Goal: Task Accomplishment & Management: Manage account settings

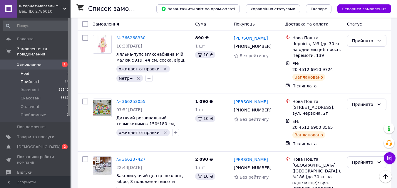
drag, startPoint x: 29, startPoint y: 56, endPoint x: 34, endPoint y: 65, distance: 10.8
click at [29, 60] on link "Замовлення 1" at bounding box center [36, 65] width 72 height 10
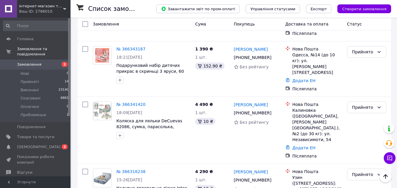
scroll to position [149, 0]
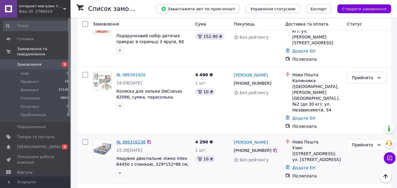
click at [131, 140] on link "№ 366316238" at bounding box center [130, 142] width 29 height 5
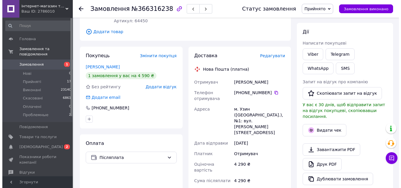
scroll to position [93, 0]
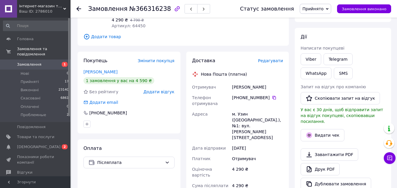
click at [272, 58] on span "Редагувати" at bounding box center [270, 60] width 25 height 5
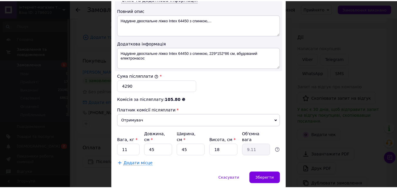
scroll to position [325, 0]
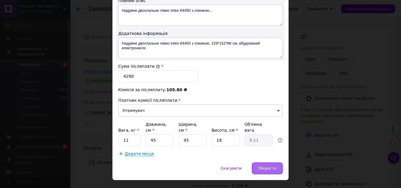
click at [266, 166] on span "Зберегти" at bounding box center [267, 168] width 19 height 4
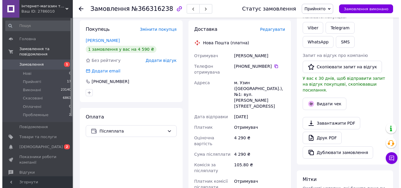
scroll to position [103, 0]
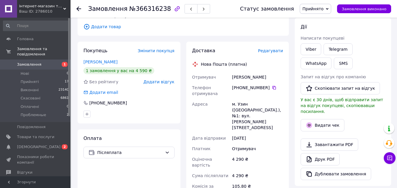
click at [270, 48] on span "Редагувати" at bounding box center [270, 50] width 25 height 5
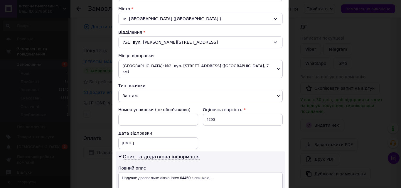
scroll to position [161, 0]
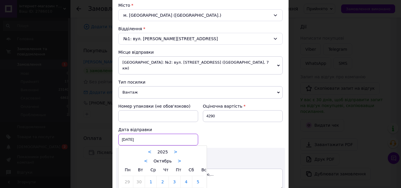
click at [151, 134] on div "[DATE] < 2025 > < Октябрь > Пн Вт Ср Чт Пт Сб Вс 29 30 1 2 3 4 5 6 7 8 9 10 11 …" at bounding box center [158, 140] width 80 height 12
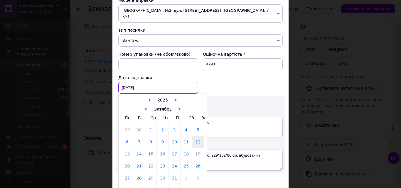
scroll to position [216, 0]
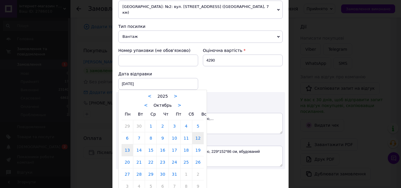
click at [126, 144] on link "13" at bounding box center [127, 150] width 11 height 12
type input "[DATE]"
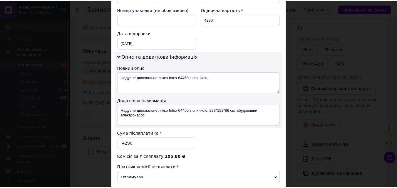
scroll to position [326, 0]
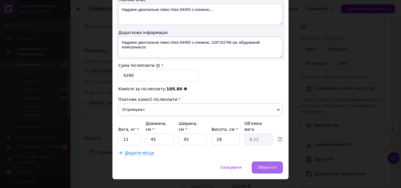
click at [262, 165] on span "Зберегти" at bounding box center [267, 167] width 19 height 4
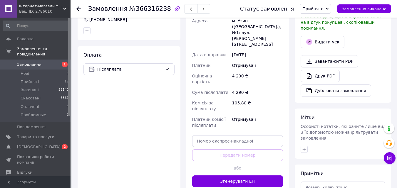
scroll to position [192, 0]
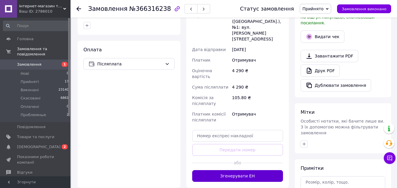
click at [265, 170] on button "Згенерувати ЕН" at bounding box center [237, 176] width 91 height 12
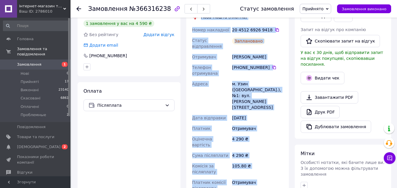
scroll to position [153, 0]
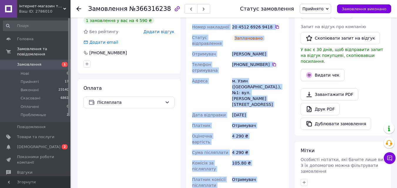
drag, startPoint x: 201, startPoint y: 80, endPoint x: 261, endPoint y: 163, distance: 102.1
click at [263, 171] on div "Доставка Редагувати Нова Пошта (платна) Номер накладної 20 4512 6926 9418   Ста…" at bounding box center [237, 110] width 91 height 226
copy div "Нова Пошта (платна) Номер накладної 20 4512 6926 9418   Статус відправлення Зап…"
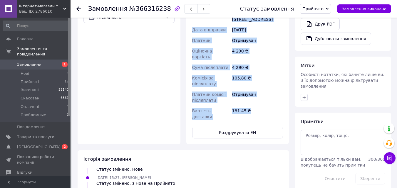
scroll to position [237, 0]
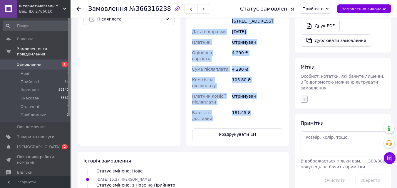
click at [305, 97] on icon "button" at bounding box center [304, 99] width 5 height 5
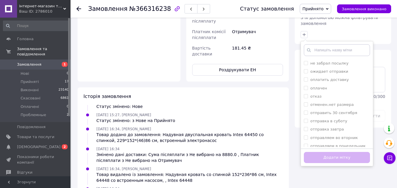
scroll to position [144, 0]
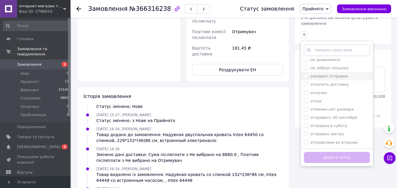
click at [340, 74] on label "ожидает отправки" at bounding box center [329, 76] width 38 height 4
checkbox input "true"
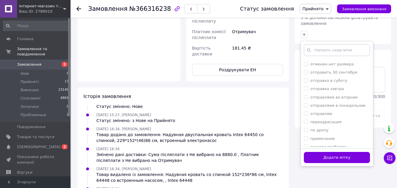
scroll to position [197, 0]
click at [340, 120] on div "по дропу" at bounding box center [337, 122] width 66 height 5
checkbox input "true"
drag, startPoint x: 341, startPoint y: 142, endPoint x: 142, endPoint y: 83, distance: 207.6
click at [339, 152] on button "Додати мітку" at bounding box center [337, 157] width 66 height 11
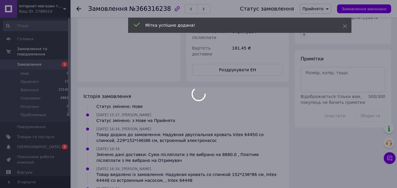
click at [31, 76] on div at bounding box center [198, 94] width 397 height 188
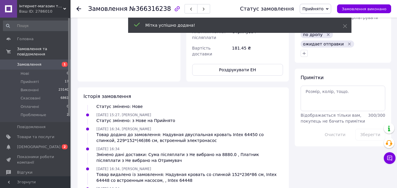
scroll to position [21, 0]
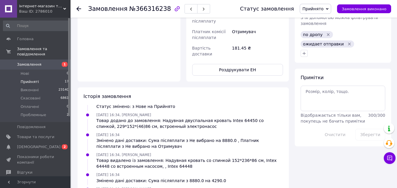
drag, startPoint x: 28, startPoint y: 76, endPoint x: 31, endPoint y: 77, distance: 3.1
click at [28, 79] on span "Прийняті" at bounding box center [30, 81] width 18 height 5
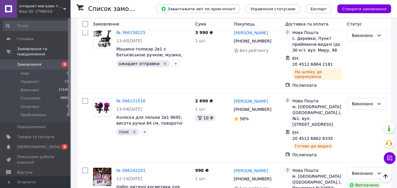
scroll to position [1110, 0]
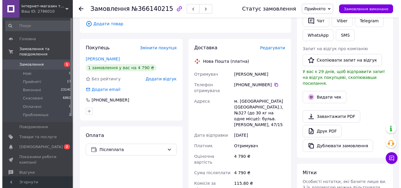
scroll to position [105, 0]
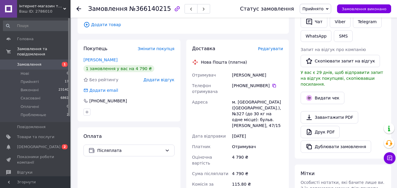
click at [277, 46] on span "Редагувати" at bounding box center [270, 48] width 25 height 5
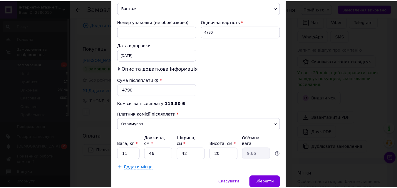
scroll to position [246, 0]
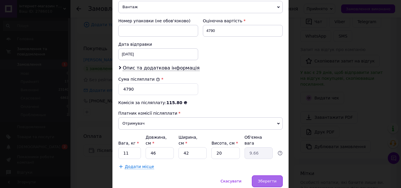
click at [273, 179] on span "Зберегти" at bounding box center [267, 181] width 19 height 4
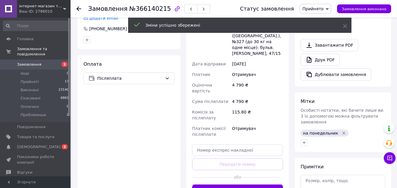
scroll to position [187, 0]
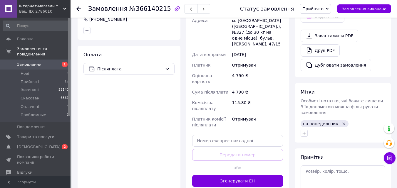
click at [249, 175] on button "Згенерувати ЕН" at bounding box center [237, 181] width 91 height 12
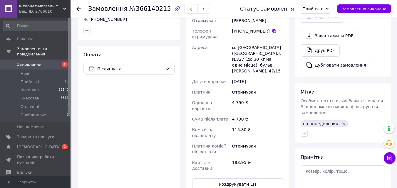
drag, startPoint x: 339, startPoint y: 111, endPoint x: 337, endPoint y: 114, distance: 4.2
click at [341, 122] on icon "Видалити мітку" at bounding box center [343, 124] width 5 height 5
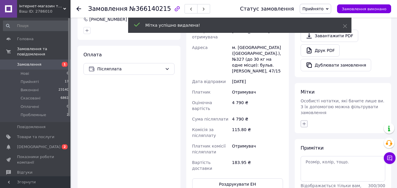
click at [304, 122] on icon "button" at bounding box center [303, 123] width 3 height 3
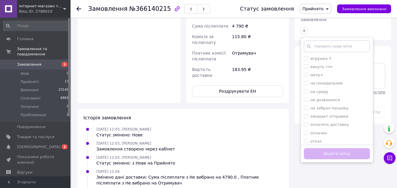
scroll to position [107, 0]
click at [329, 66] on div "метр+" at bounding box center [337, 68] width 66 height 5
checkbox input "true"
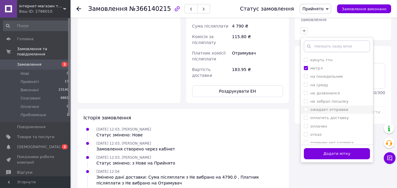
click at [342, 107] on div "ожидает отправки" at bounding box center [337, 109] width 66 height 5
checkbox input "true"
click at [349, 148] on button "Додати мітку" at bounding box center [337, 153] width 66 height 11
click at [349, 140] on div "Всього 1 товар 4 790 ₴ Доставка 183.95 ₴ Знижка Додати Всього до сплати 4 790 ₴…" at bounding box center [343, 17] width 102 height 546
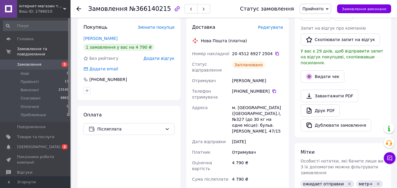
scroll to position [125, 0]
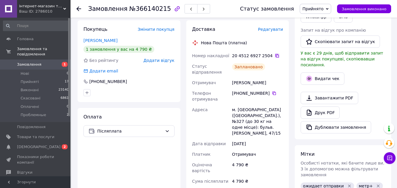
click at [275, 53] on icon at bounding box center [277, 55] width 5 height 5
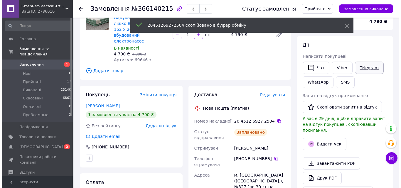
scroll to position [62, 0]
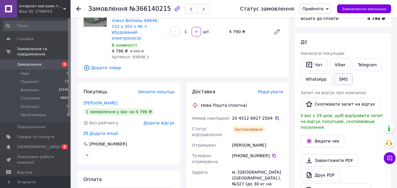
click at [343, 78] on button "SMS" at bounding box center [343, 79] width 19 height 12
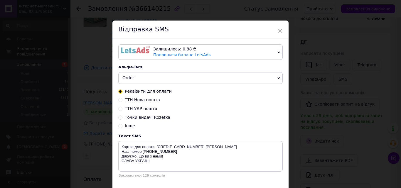
click at [146, 100] on span "ТТН Нова пошта" at bounding box center [142, 99] width 35 height 5
click at [122, 100] on input "ТТН Нова пошта" at bounding box center [120, 99] width 4 height 4
radio input "true"
radio input "false"
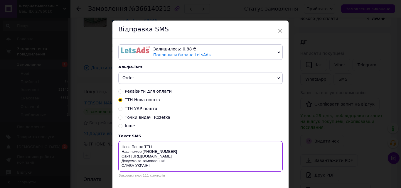
click at [158, 144] on textarea "Нова Пошта ТТН Наш номер [PHONE_NUMBER] Сайт [URL][DOMAIN_NAME] Дякуємо за замо…" at bounding box center [200, 156] width 164 height 31
paste textarea "20451269272504"
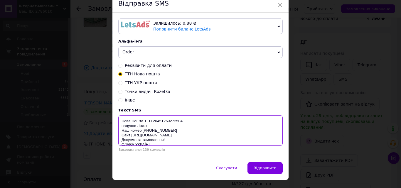
scroll to position [25, 0]
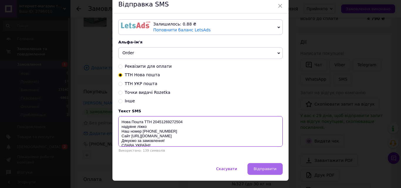
type textarea "Нова Пошта ТТН 20451269272504 надувне ліжко Наш номер [PHONE_NUMBER] Сайт [URL]…"
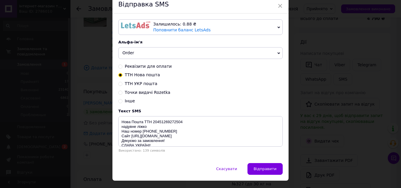
drag, startPoint x: 262, startPoint y: 169, endPoint x: 266, endPoint y: 173, distance: 5.4
click at [262, 171] on span "Відправити" at bounding box center [265, 169] width 23 height 4
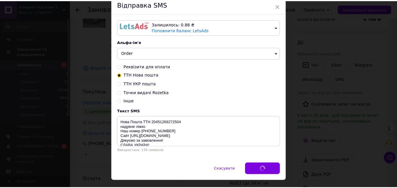
scroll to position [0, 0]
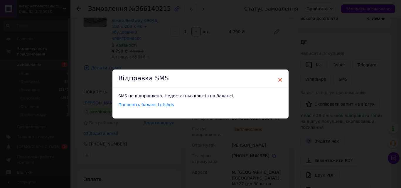
click at [279, 80] on span "×" at bounding box center [280, 80] width 5 height 10
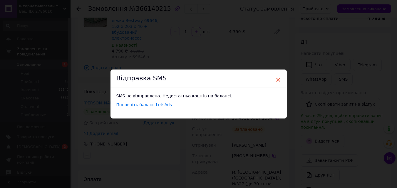
click at [278, 80] on span "×" at bounding box center [277, 80] width 5 height 10
click at [277, 79] on span "×" at bounding box center [277, 80] width 5 height 10
click at [79, 51] on div "× Відправка SMS SMS не відправлено. Недостатньо коштів на балансі. Поповніть ба…" at bounding box center [198, 94] width 397 height 188
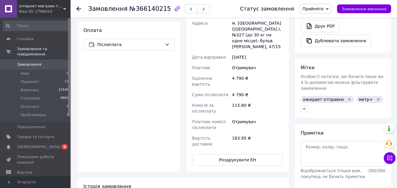
scroll to position [213, 0]
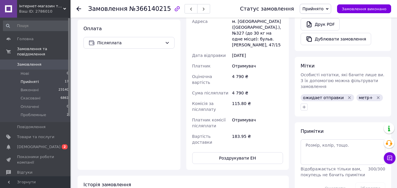
click at [36, 79] on span "Прийняті" at bounding box center [30, 81] width 18 height 5
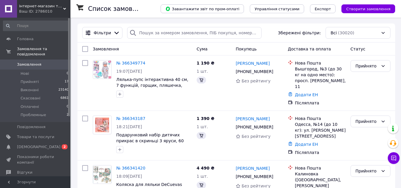
click at [29, 79] on span "Прийняті" at bounding box center [30, 81] width 18 height 5
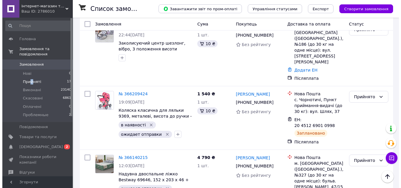
scroll to position [934, 0]
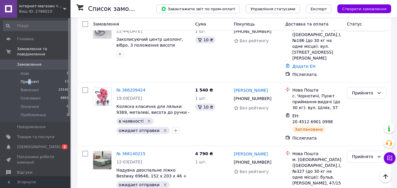
click at [362, 162] on li "Скасовано" at bounding box center [366, 161] width 39 height 11
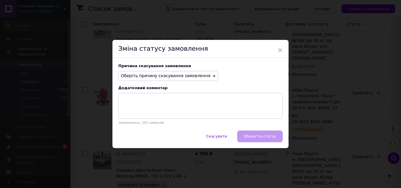
click at [213, 77] on icon at bounding box center [214, 76] width 3 height 3
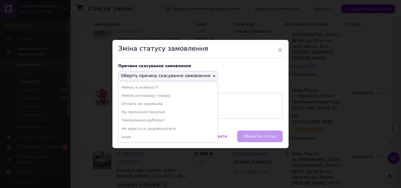
drag, startPoint x: 163, startPoint y: 120, endPoint x: 198, endPoint y: 144, distance: 42.4
click at [164, 121] on li "Замовлення-дублікат" at bounding box center [168, 120] width 99 height 8
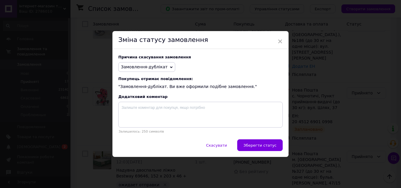
drag, startPoint x: 248, startPoint y: 145, endPoint x: 271, endPoint y: 166, distance: 31.4
click at [248, 145] on button "Зберегти статус" at bounding box center [260, 145] width 46 height 12
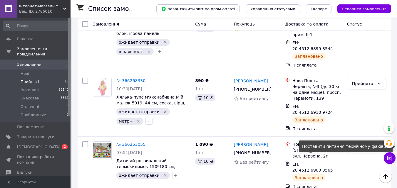
scroll to position [759, 0]
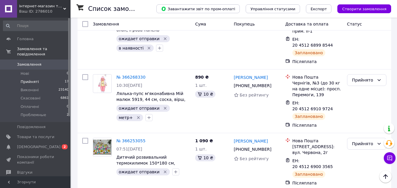
click at [364, 110] on li "Скасовано" at bounding box center [366, 110] width 39 height 11
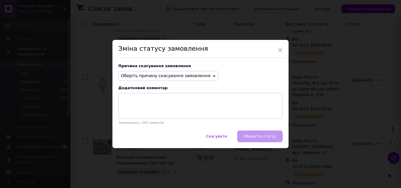
click at [201, 78] on div "Оберіть причину скасування замовлення Немає в наявності Немає різновиду товару …" at bounding box center [168, 76] width 100 height 10
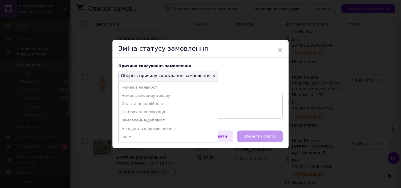
drag, startPoint x: 163, startPoint y: 119, endPoint x: 231, endPoint y: 147, distance: 73.3
click at [163, 119] on li "Замовлення-дублікат" at bounding box center [168, 120] width 99 height 8
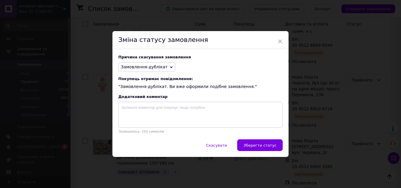
drag, startPoint x: 258, startPoint y: 144, endPoint x: 260, endPoint y: 149, distance: 5.9
click at [258, 145] on span "Зберегти статус" at bounding box center [259, 145] width 33 height 4
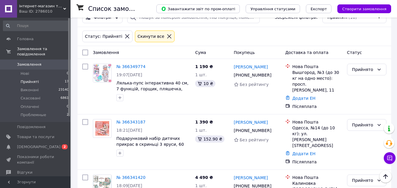
scroll to position [70, 0]
